Goal: Task Accomplishment & Management: Use online tool/utility

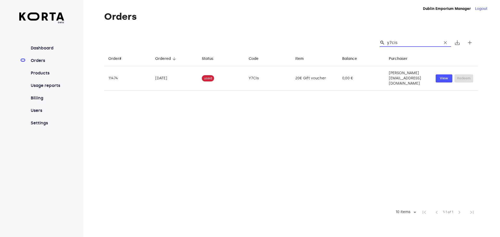
drag, startPoint x: 412, startPoint y: 42, endPoint x: 382, endPoint y: 45, distance: 30.6
click at [372, 46] on div "search y7cis clear save_alt add" at bounding box center [291, 42] width 374 height 17
drag, startPoint x: 405, startPoint y: 41, endPoint x: 377, endPoint y: 38, distance: 28.1
click at [370, 40] on div "search y7cis clear save_alt add" at bounding box center [291, 42] width 374 height 17
paste input "[EMAIL_ADDRESS][DOMAIN_NAME]"
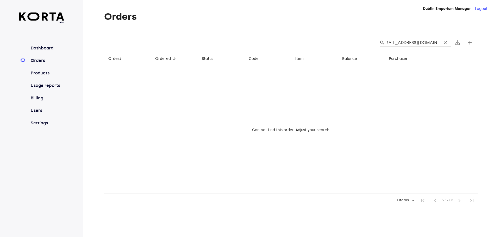
scroll to position [0, 7]
click at [387, 44] on div "search [EMAIL_ADDRESS][DOMAIN_NAME] clear" at bounding box center [415, 43] width 71 height 8
drag, startPoint x: 381, startPoint y: 44, endPoint x: 395, endPoint y: 42, distance: 14.5
click at [384, 44] on div "search [EMAIL_ADDRESS][DOMAIN_NAME] clear" at bounding box center [414, 43] width 76 height 8
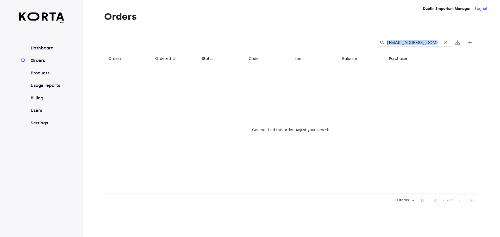
drag, startPoint x: 391, startPoint y: 45, endPoint x: 452, endPoint y: 41, distance: 60.8
click at [453, 39] on div "search [EMAIL_ADDRESS][DOMAIN_NAME] clear save_alt add" at bounding box center [291, 42] width 374 height 17
click at [430, 43] on input "[EMAIL_ADDRESS][DOMAIN_NAME]" at bounding box center [412, 43] width 51 height 8
click at [429, 42] on input "[EMAIL_ADDRESS][DOMAIN_NAME]" at bounding box center [412, 43] width 51 height 8
click at [329, 42] on div "search [EMAIL_ADDRESS][DOMAIN_NAME] clear save_alt add" at bounding box center [291, 42] width 374 height 17
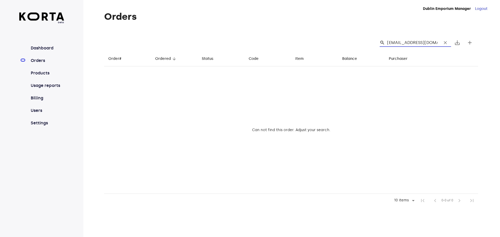
click at [434, 40] on input "[EMAIL_ADDRESS][DOMAIN_NAME]" at bounding box center [412, 43] width 51 height 8
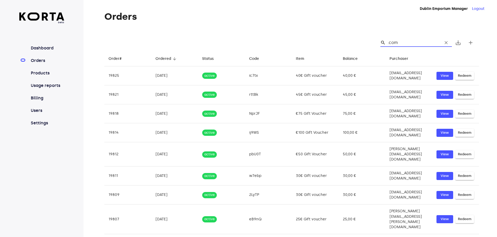
click at [413, 41] on input ".com" at bounding box center [412, 43] width 51 height 8
type input "."
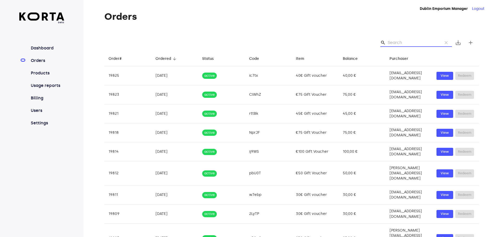
click at [397, 42] on input "Search" at bounding box center [412, 43] width 51 height 8
paste input "Fionnula"
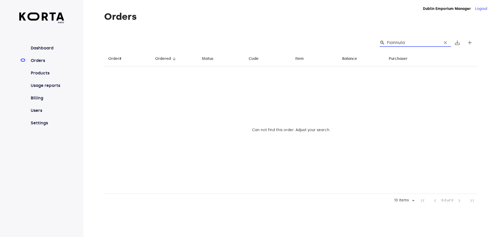
type input "Fionnul"
click at [407, 42] on input "Fionnul" at bounding box center [412, 43] width 51 height 8
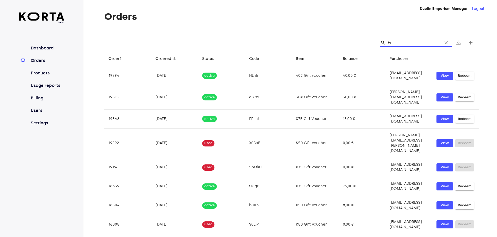
type input "F"
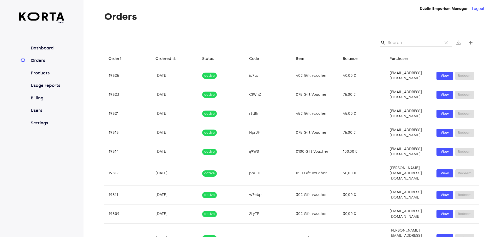
click at [393, 44] on input "Search" at bounding box center [412, 43] width 51 height 8
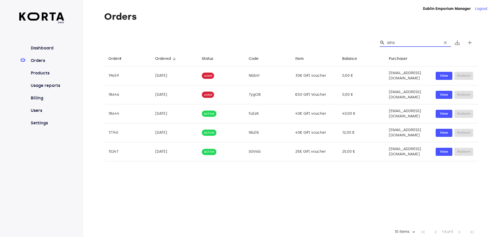
type input "sins."
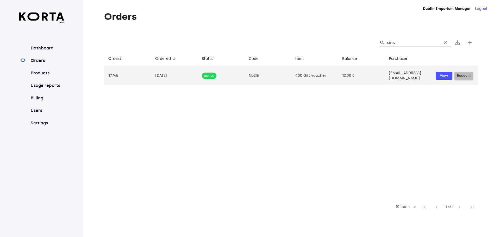
click at [469, 74] on span "Redeem" at bounding box center [464, 76] width 14 height 6
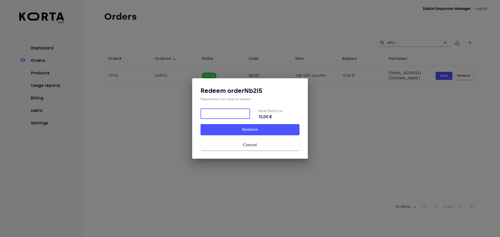
click at [229, 112] on input "number" at bounding box center [226, 114] width 50 height 10
type input "12"
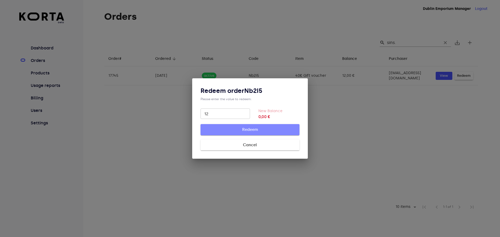
click at [241, 129] on span "Redeem" at bounding box center [250, 129] width 82 height 7
